Goal: Task Accomplishment & Management: Manage account settings

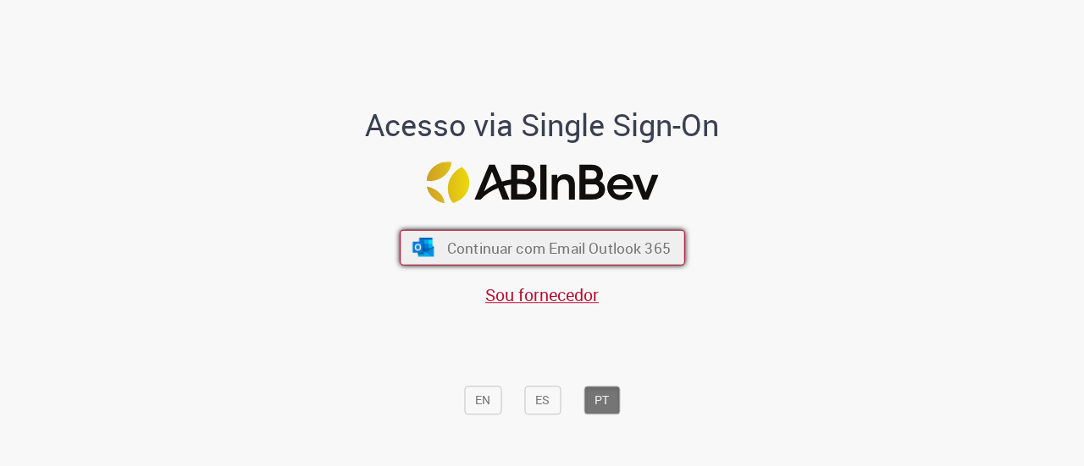
click at [644, 238] on span "Continuar com Email Outlook 365" at bounding box center [557, 247] width 223 height 19
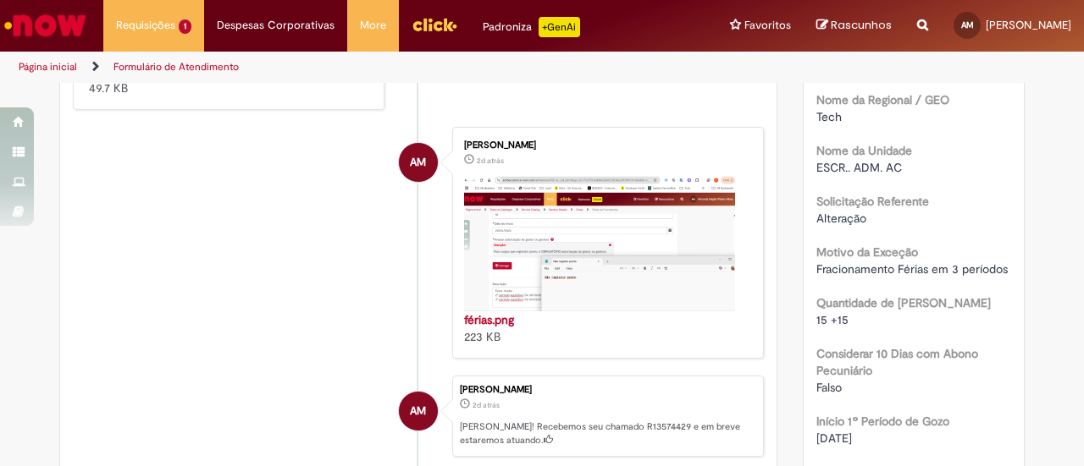
scroll to position [634, 0]
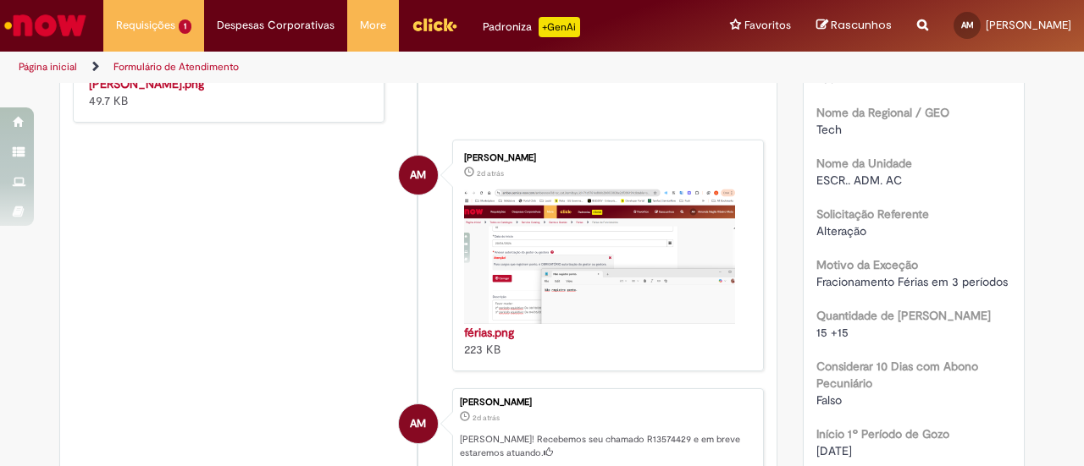
click at [239, 75] on img "Histórico de tíquete" at bounding box center [230, 75] width 282 height 0
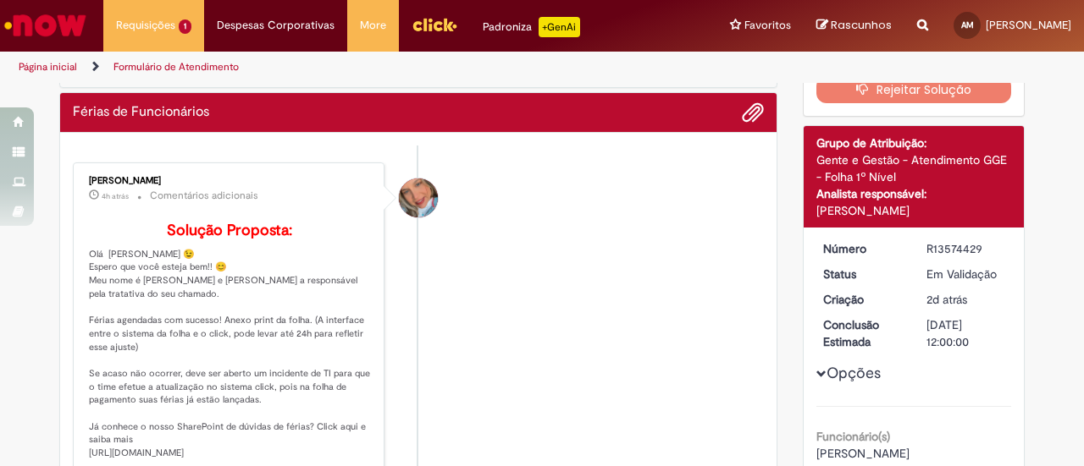
scroll to position [0, 0]
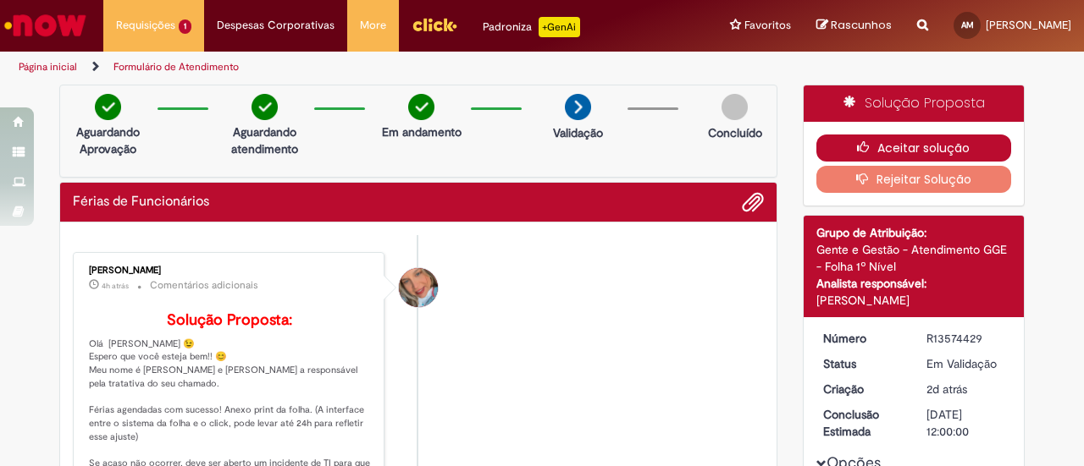
click at [954, 150] on button "Aceitar solução" at bounding box center [914, 148] width 196 height 27
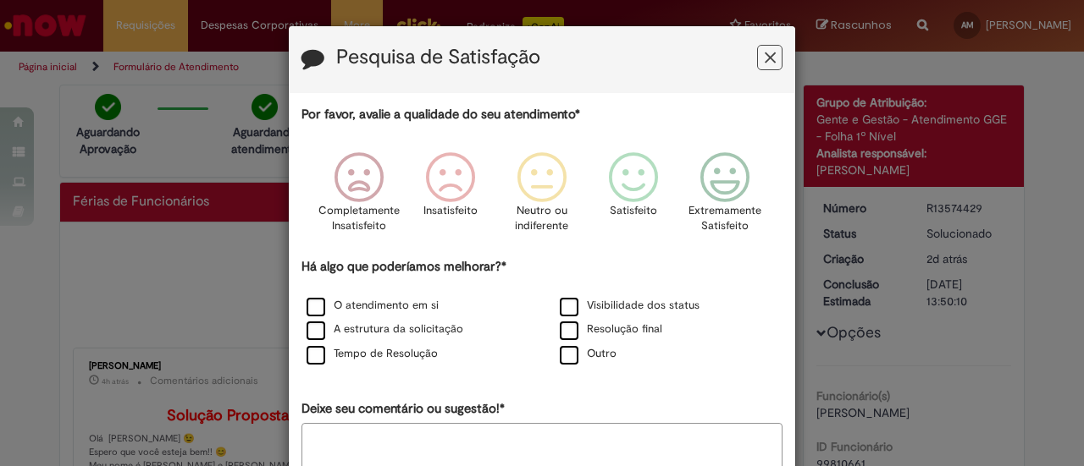
click at [773, 58] on button "Feedback" at bounding box center [769, 57] width 25 height 25
